Goal: Information Seeking & Learning: Learn about a topic

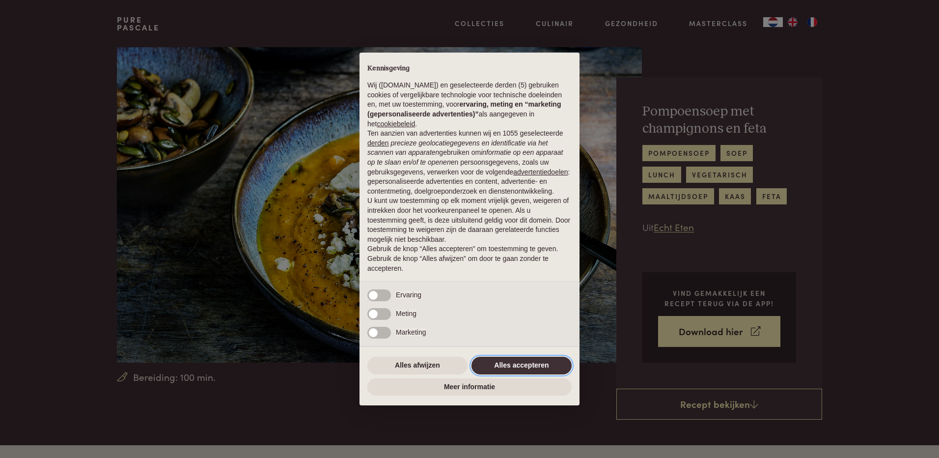
click at [517, 364] on button "Alles accepteren" at bounding box center [522, 366] width 100 height 18
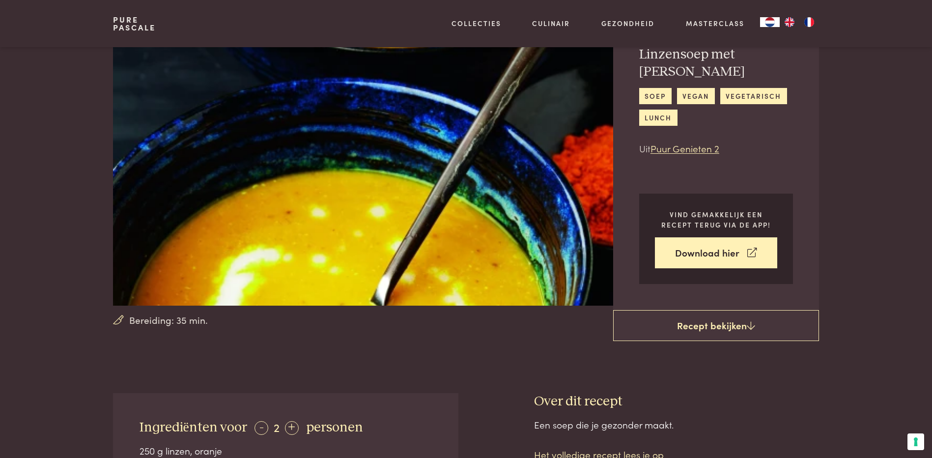
scroll to position [246, 0]
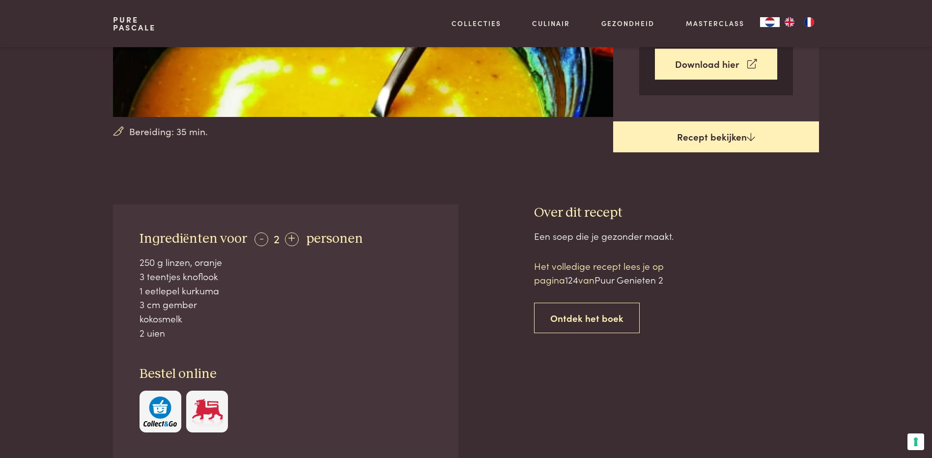
click at [705, 135] on link "Recept bekijken" at bounding box center [716, 136] width 206 height 31
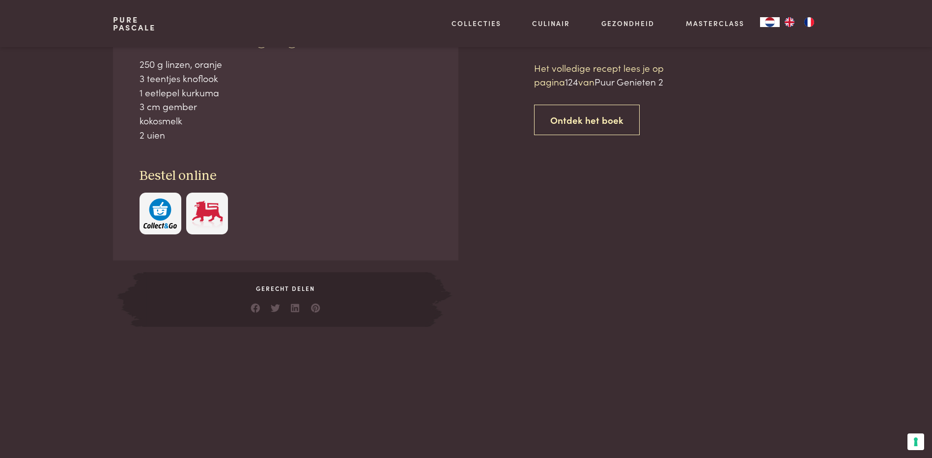
scroll to position [444, 0]
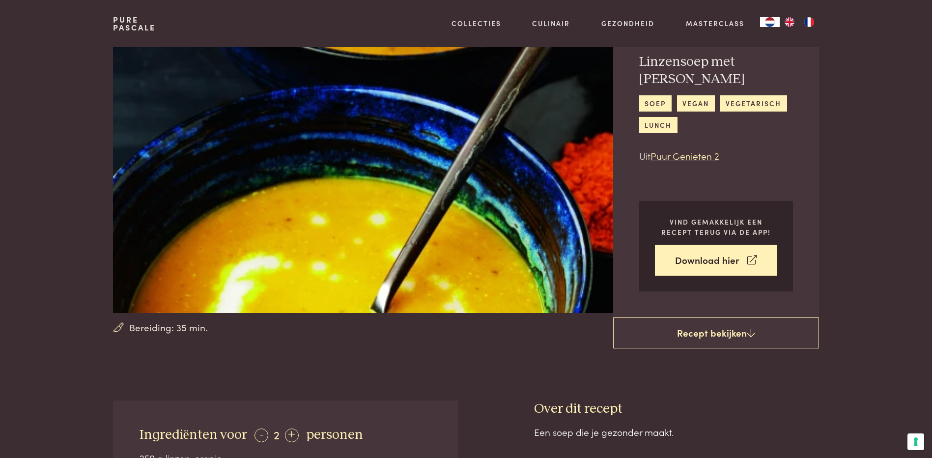
scroll to position [2, 0]
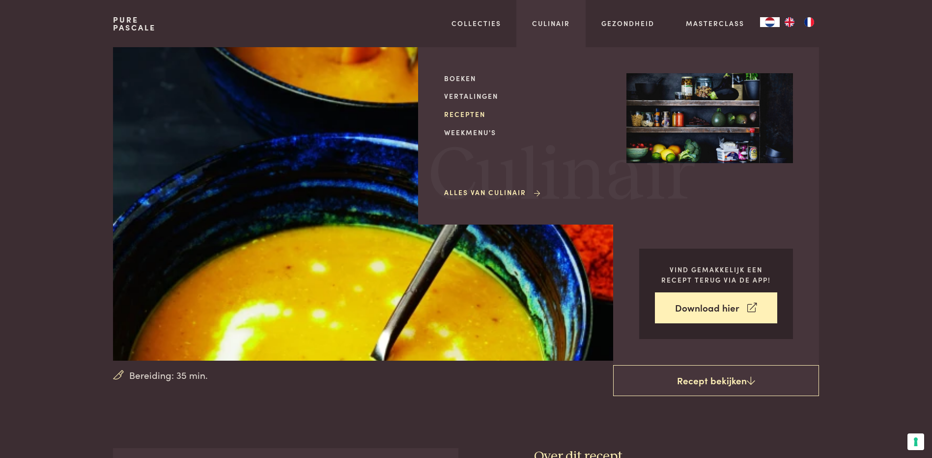
click at [465, 112] on link "Recepten" at bounding box center [527, 114] width 167 height 10
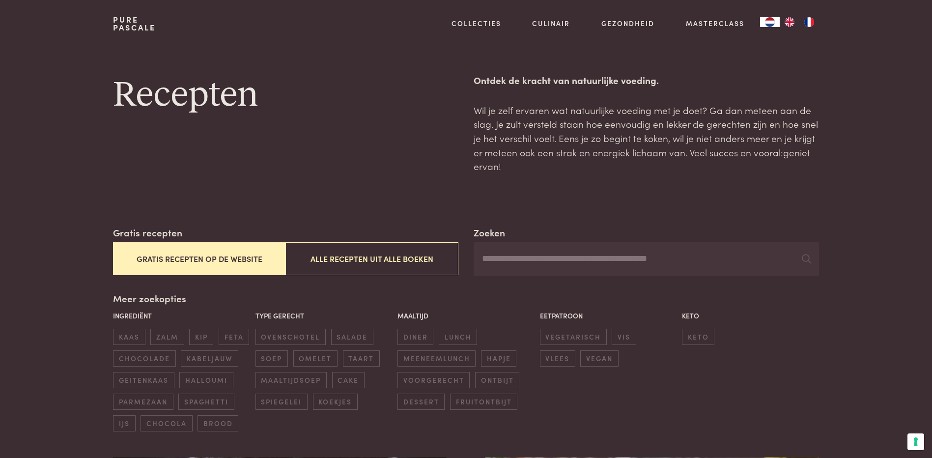
click at [223, 265] on button "Gratis recepten op de website" at bounding box center [199, 258] width 172 height 33
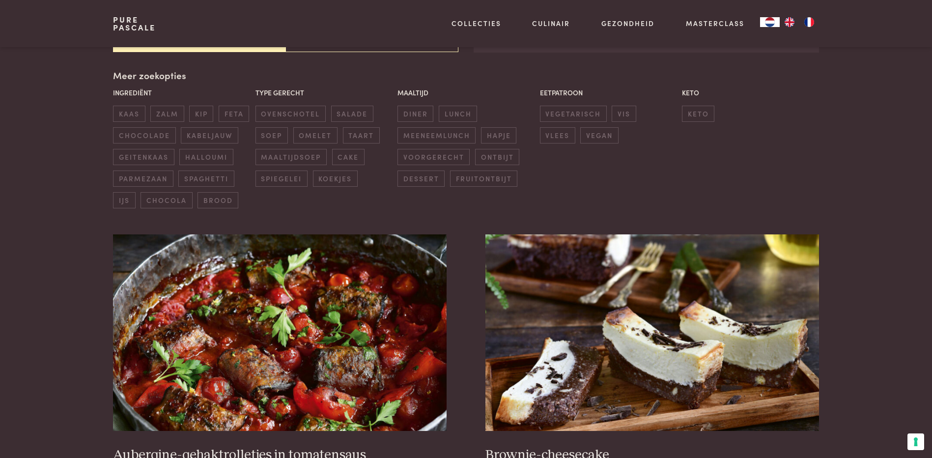
scroll to position [225, 0]
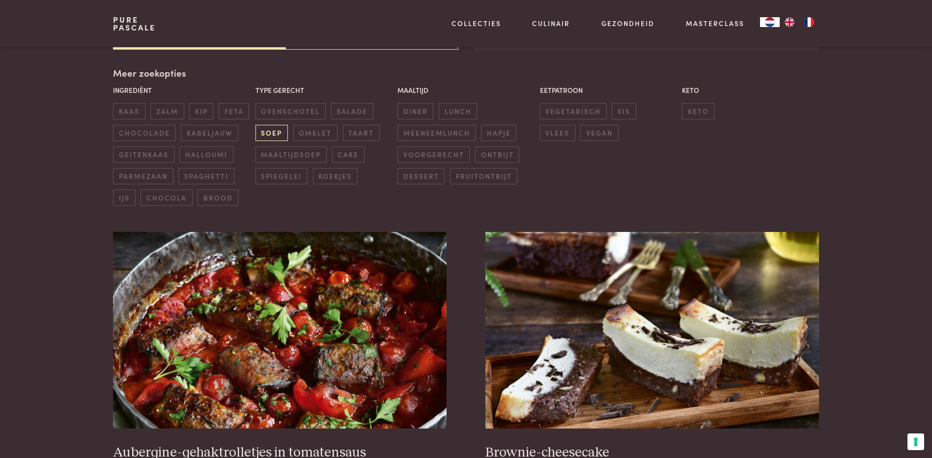
click at [268, 130] on span "soep" at bounding box center [271, 133] width 32 height 16
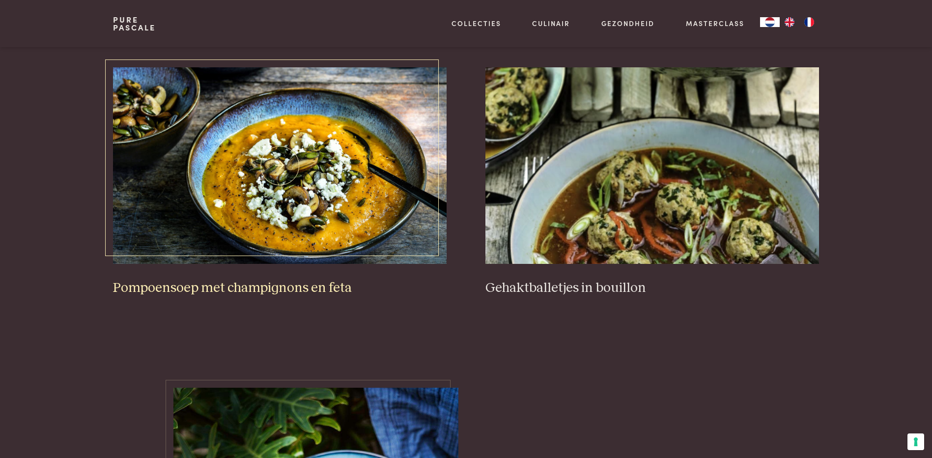
scroll to position [373, 0]
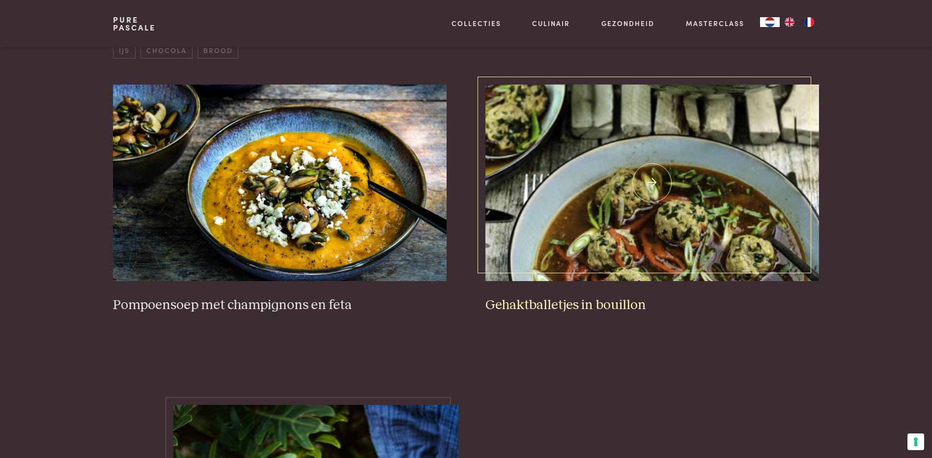
click at [545, 306] on h3 "Gehaktballetjes in bouillon" at bounding box center [651, 305] width 333 height 17
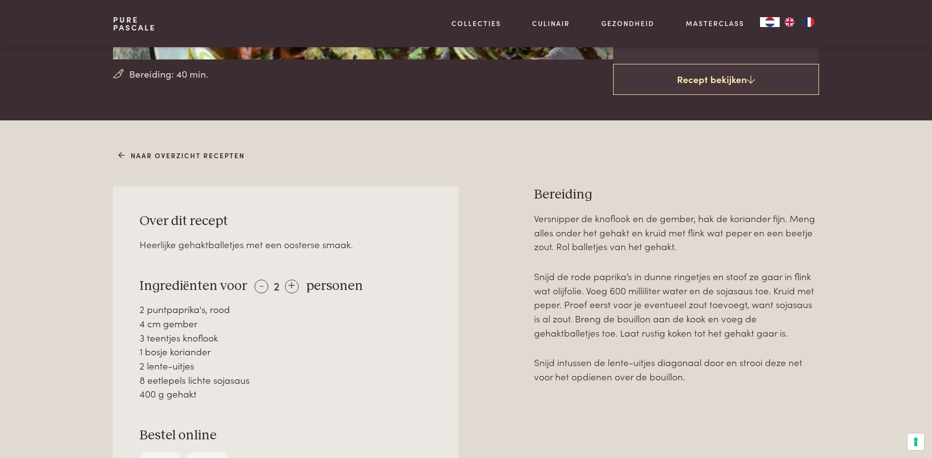
scroll to position [344, 0]
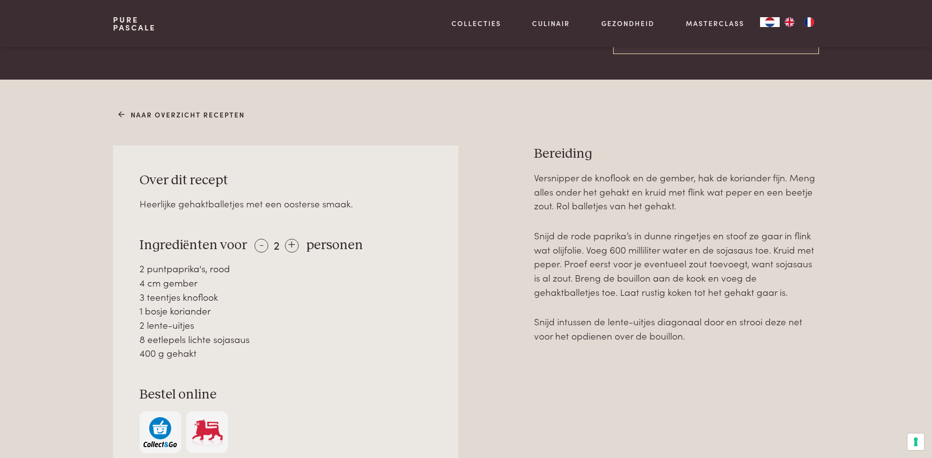
drag, startPoint x: 141, startPoint y: 268, endPoint x: 198, endPoint y: 348, distance: 98.6
click at [198, 348] on div "2 puntpaprika's, rood 4 cm gember 3 teentjes knoflook 1 bosje koriander 2 lente…" at bounding box center [286, 310] width 293 height 99
copy div "2 puntpaprika's, rood 4 cm gember 3 teentjes knoflook 1 bosje koriander 2 lente…"
drag, startPoint x: 535, startPoint y: 152, endPoint x: 737, endPoint y: 334, distance: 271.3
click at [737, 334] on div "Bereiding Versnipper de knoflook en de gember, hak de koriander fijn. Meng alle…" at bounding box center [676, 344] width 285 height 399
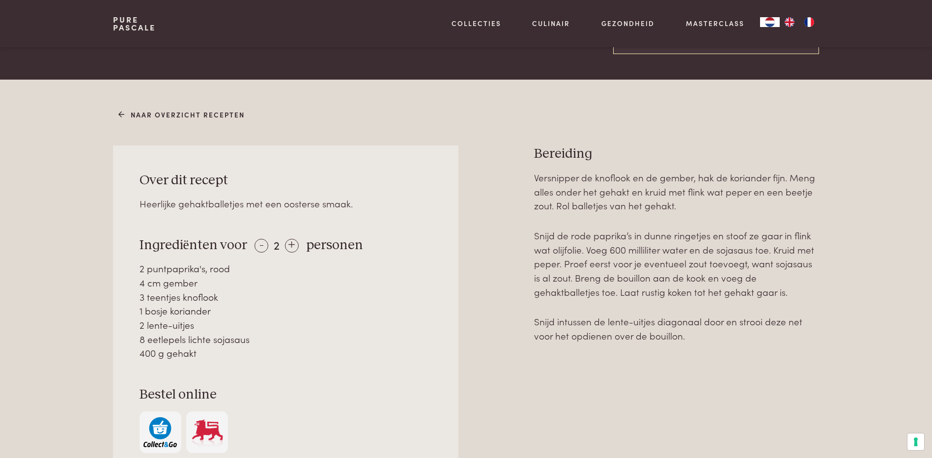
copy div "Bereiding Versnipper de knoflook en de gember, hak de koriander fijn. Meng alle…"
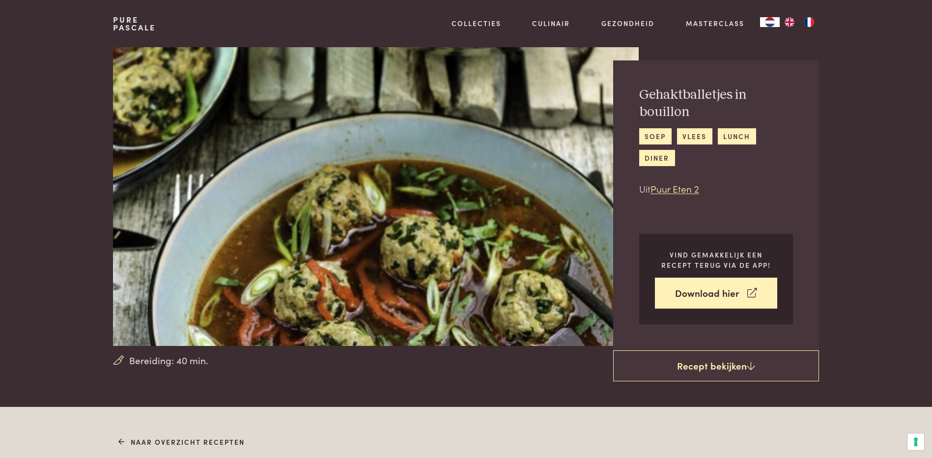
scroll to position [0, 0]
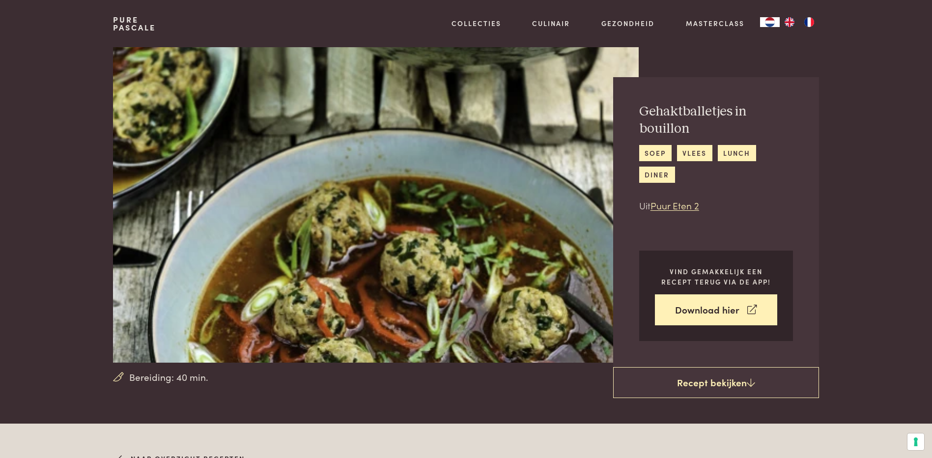
click at [706, 126] on h2 "Gehaktballetjes in bouillon" at bounding box center [716, 120] width 154 height 34
drag, startPoint x: 643, startPoint y: 110, endPoint x: 700, endPoint y: 132, distance: 60.7
click at [700, 132] on h2 "Gehaktballetjes in bouillon" at bounding box center [716, 120] width 154 height 34
copy h2 "Gehaktballetjes in bouillon"
